Goal: Information Seeking & Learning: Learn about a topic

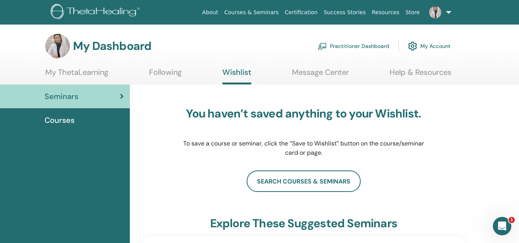
click at [310, 11] on link "Certification" at bounding box center [301, 12] width 39 height 14
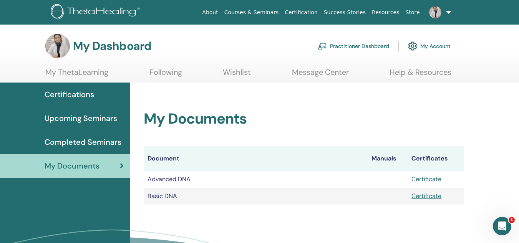
click at [430, 179] on link "Certificate" at bounding box center [427, 179] width 30 height 8
click at [421, 195] on link "Certificate" at bounding box center [427, 196] width 30 height 8
click at [102, 143] on span "Completed Seminars" at bounding box center [83, 142] width 77 height 12
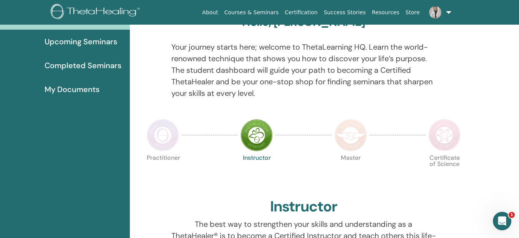
scroll to position [97, 0]
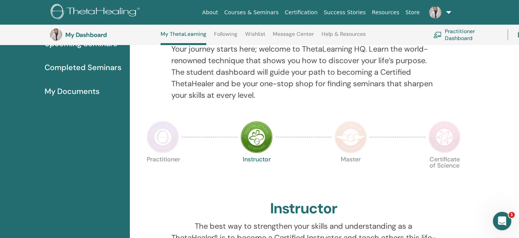
click at [343, 146] on img at bounding box center [351, 137] width 32 height 32
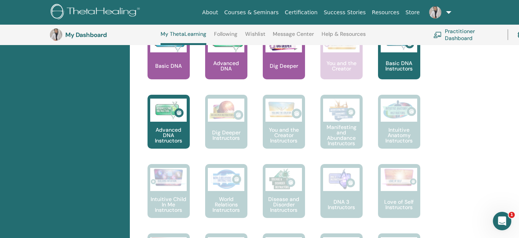
scroll to position [166, 0]
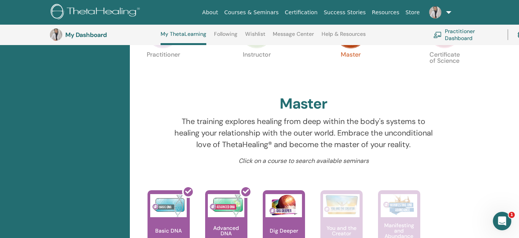
scroll to position [97, 0]
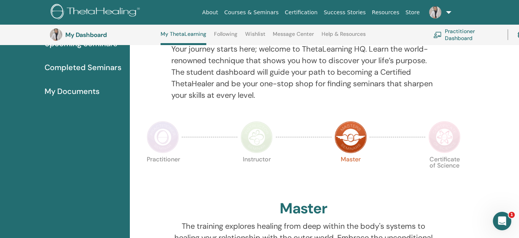
click at [442, 141] on img at bounding box center [445, 137] width 32 height 32
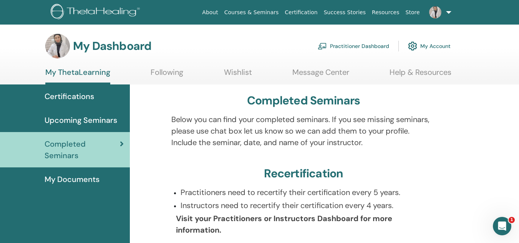
click at [91, 123] on span "Upcoming Seminars" at bounding box center [81, 121] width 73 height 12
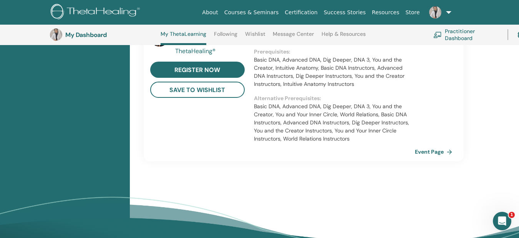
scroll to position [674, 0]
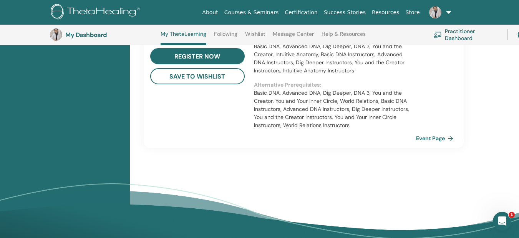
click at [424, 132] on link "Event Page" at bounding box center [436, 138] width 40 height 12
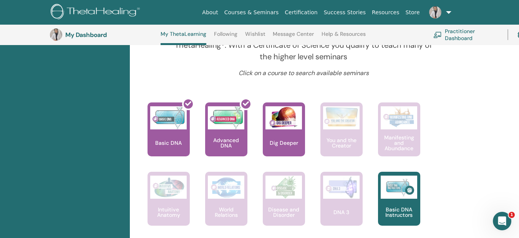
scroll to position [174, 0]
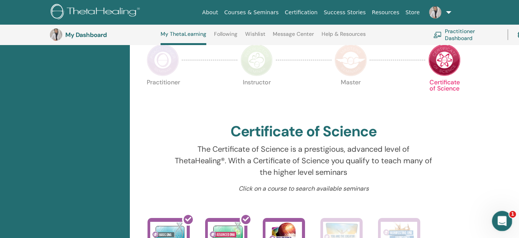
click at [504, 221] on icon "Open Intercom Messenger" at bounding box center [501, 219] width 13 height 13
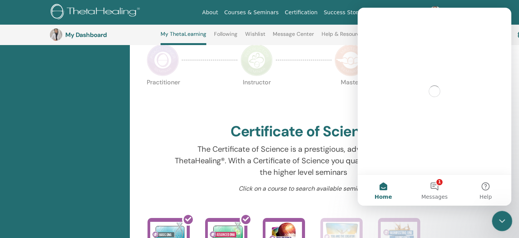
scroll to position [0, 0]
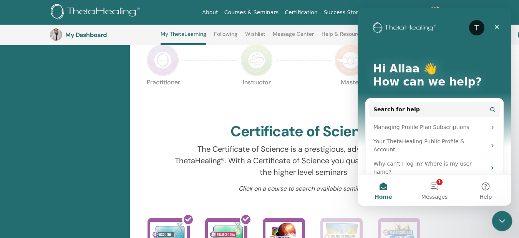
drag, startPoint x: 999, startPoint y: 439, endPoint x: 506, endPoint y: 228, distance: 536.0
click at [506, 228] on div "Close Intercom Messenger" at bounding box center [501, 219] width 18 height 18
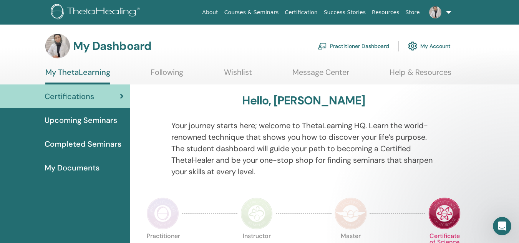
click at [437, 42] on link "My Account" at bounding box center [429, 46] width 43 height 17
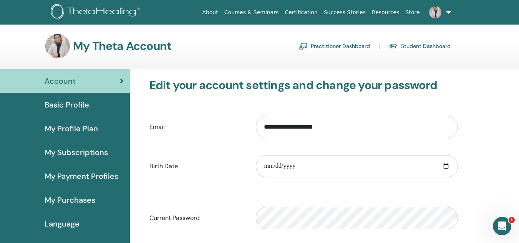
click at [345, 48] on link "Practitioner Dashboard" at bounding box center [334, 46] width 71 height 12
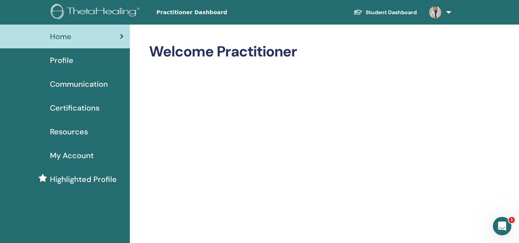
click at [70, 57] on span "Profile" at bounding box center [61, 61] width 23 height 12
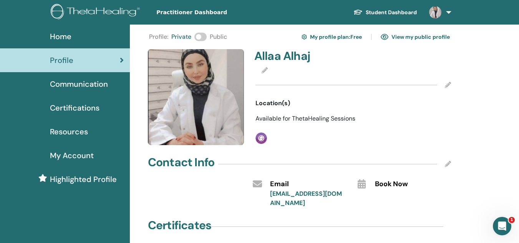
click at [77, 88] on span "Communication" at bounding box center [79, 84] width 58 height 12
click at [89, 106] on span "Certifications" at bounding box center [75, 108] width 50 height 12
